Goal: Task Accomplishment & Management: Manage account settings

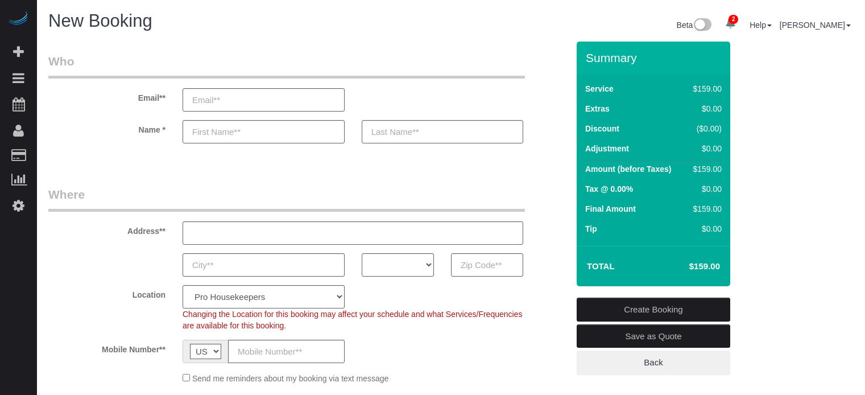
select select "4"
select select "number:9"
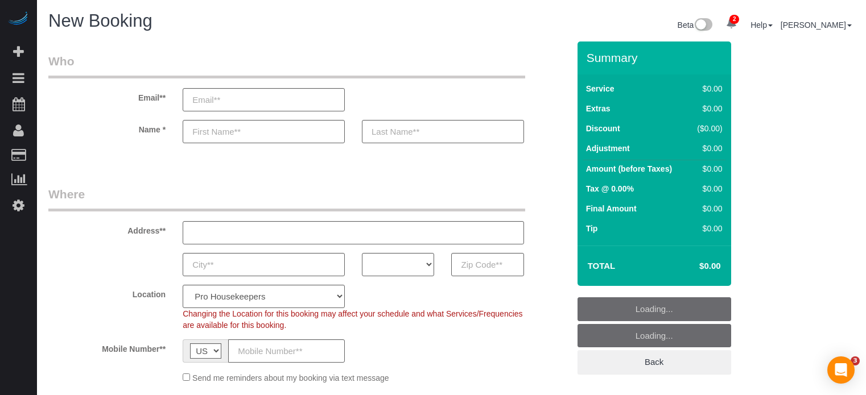
select select "4"
select select "number:9"
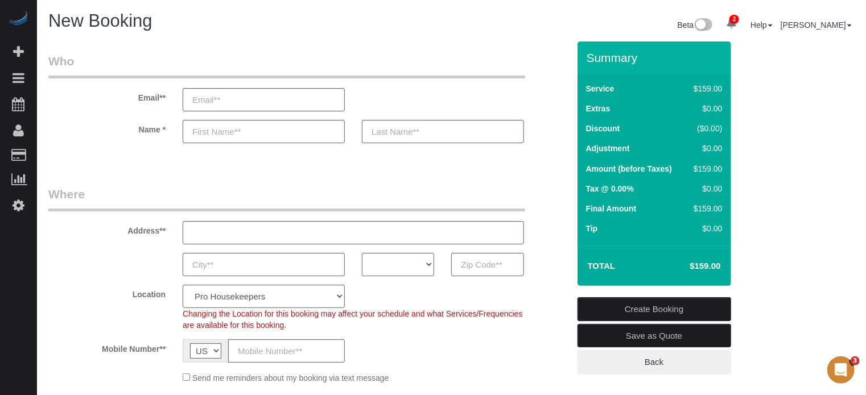
click at [269, 189] on legend "Where" at bounding box center [286, 199] width 477 height 26
click at [198, 32] on div "New Booking" at bounding box center [246, 23] width 412 height 24
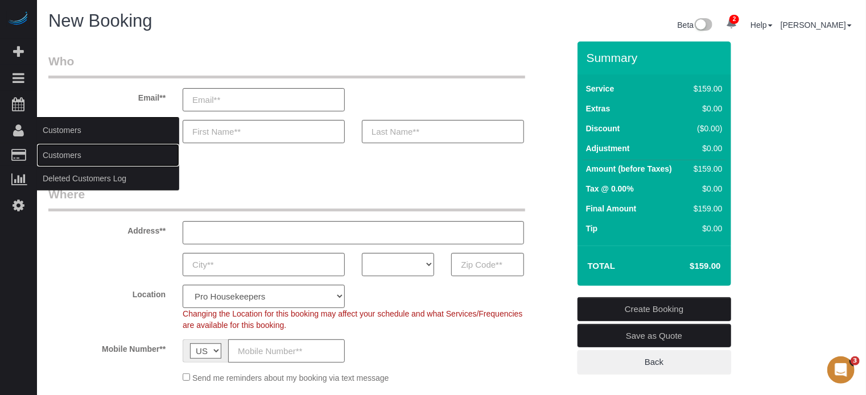
click at [71, 153] on link "Customers" at bounding box center [108, 155] width 142 height 23
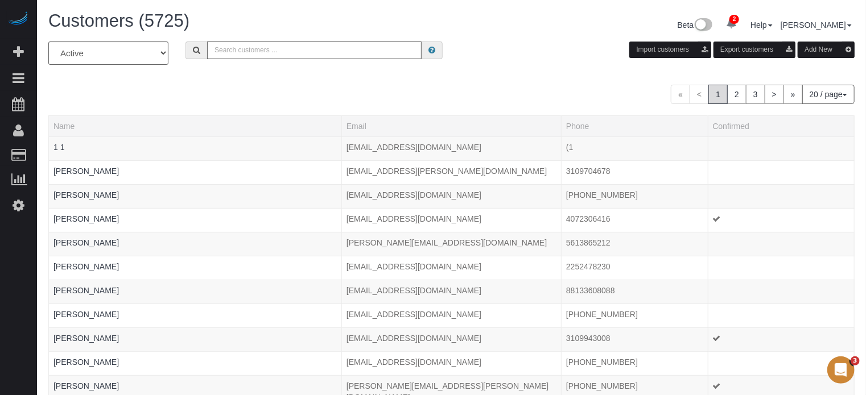
click at [240, 57] on input "text" at bounding box center [314, 51] width 214 height 18
click at [241, 56] on input "text" at bounding box center [314, 51] width 214 height 18
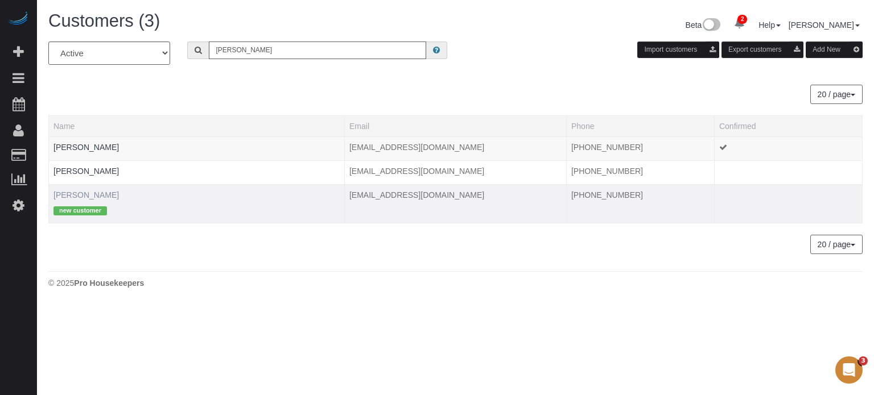
type input "ernie"
click at [71, 192] on link "Ernie Sauer" at bounding box center [85, 195] width 65 height 9
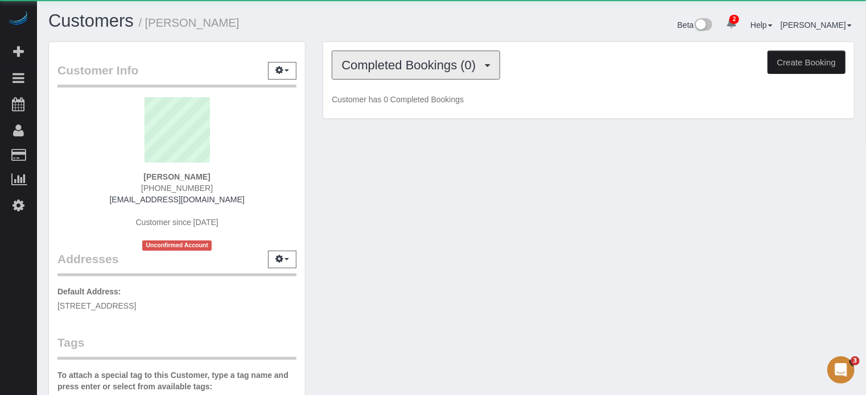
click at [395, 67] on span "Completed Bookings (0)" at bounding box center [411, 65] width 140 height 14
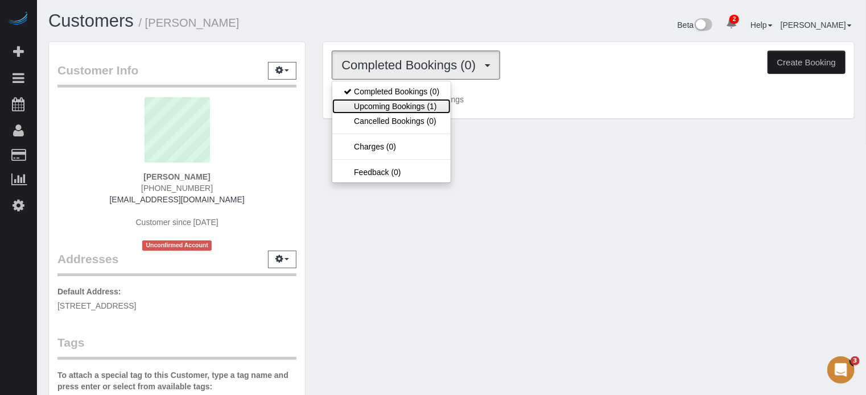
click at [401, 102] on link "Upcoming Bookings (1)" at bounding box center [391, 106] width 118 height 15
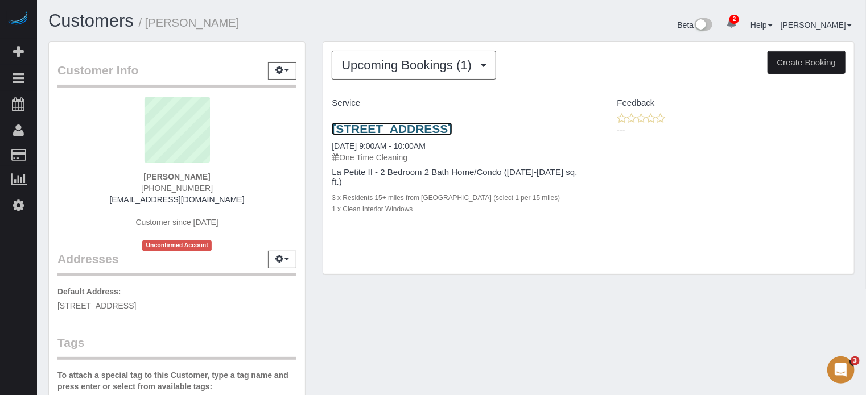
click at [383, 132] on link "450 White Cap Ln, Newport Coast, CA 92657" at bounding box center [392, 128] width 120 height 13
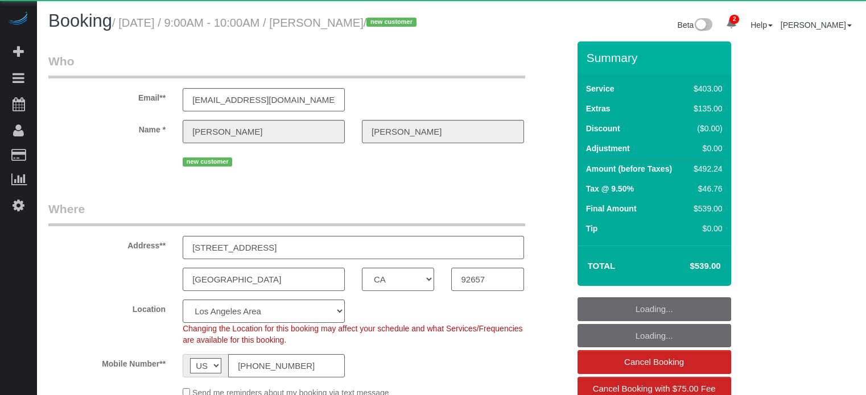
select select "CA"
select select "object:702"
select select "string:fspay-da3e93a5-9b1a-4ca0-9dfb-fa687e1c4b21"
select select "6"
select select "spot1"
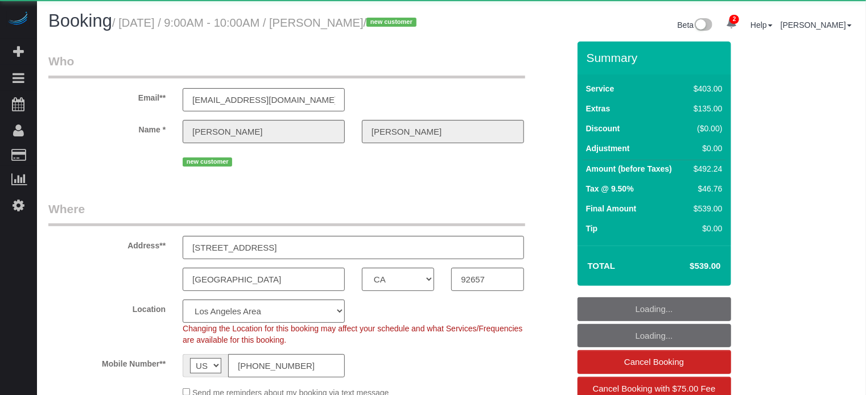
select select "number:9"
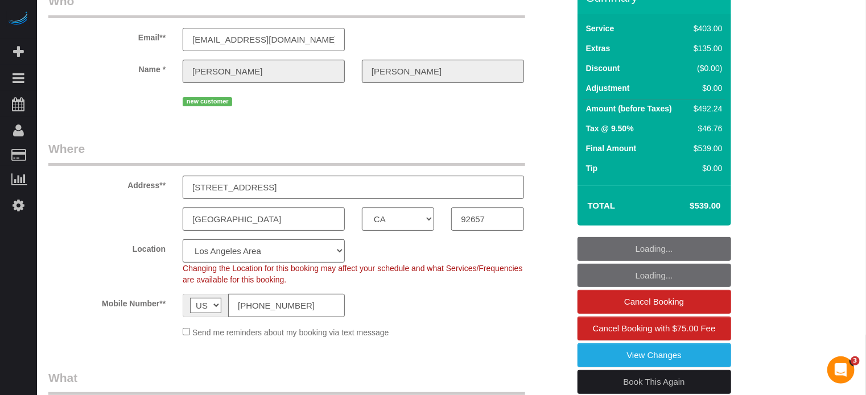
scroll to position [171, 0]
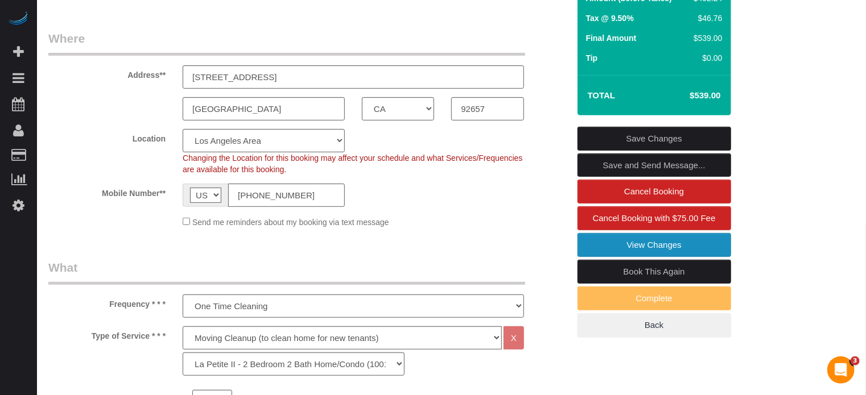
click at [585, 257] on link "View Changes" at bounding box center [654, 245] width 154 height 24
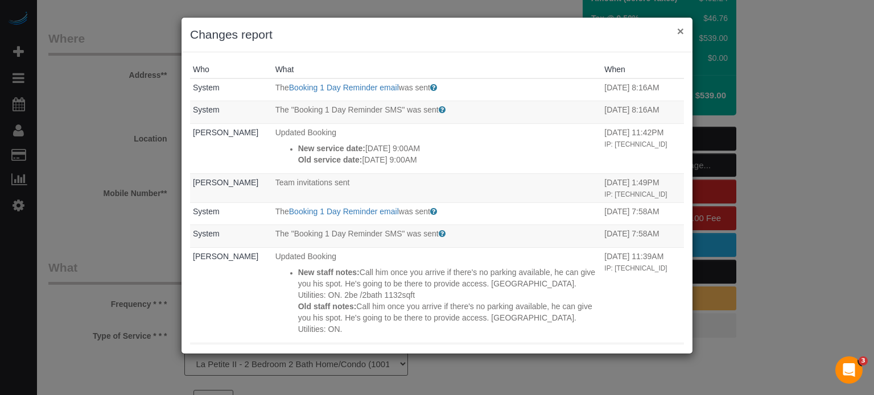
click at [680, 32] on button "×" at bounding box center [680, 31] width 7 height 12
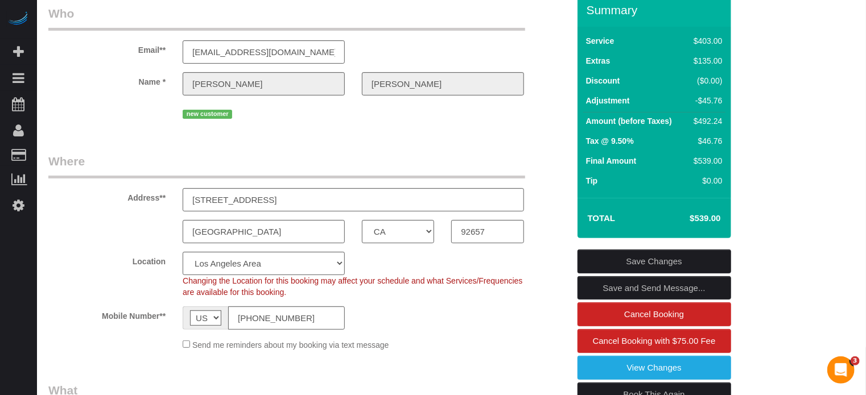
scroll to position [0, 0]
